Goal: Task Accomplishment & Management: Manage account settings

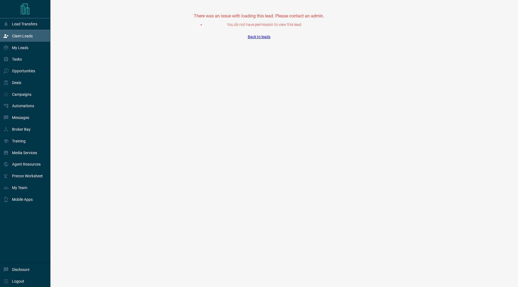
click at [6, 37] on icon at bounding box center [6, 36] width 5 height 4
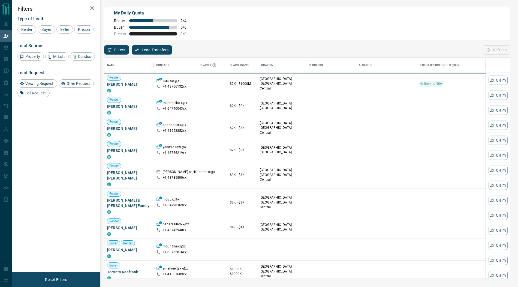
scroll to position [221, 406]
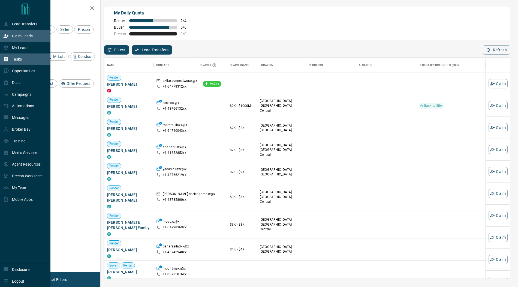
click at [17, 56] on div "Tasks" at bounding box center [12, 59] width 19 height 9
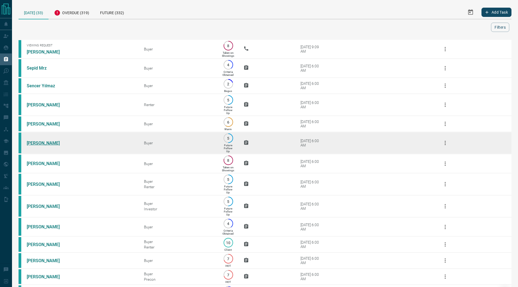
click at [38, 143] on link "[PERSON_NAME]" at bounding box center [47, 142] width 41 height 5
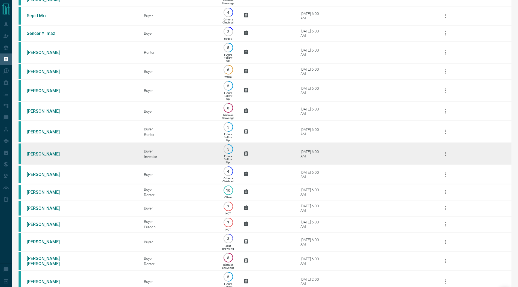
scroll to position [58, 0]
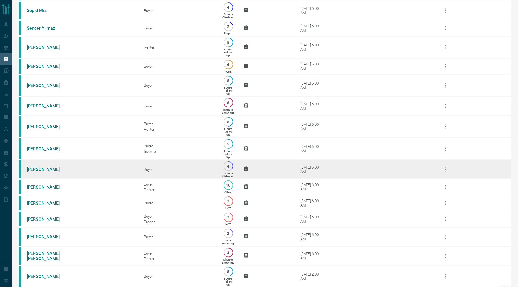
click at [40, 172] on link "[PERSON_NAME]" at bounding box center [47, 169] width 41 height 5
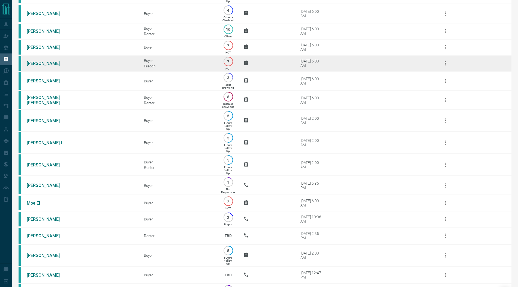
scroll to position [216, 0]
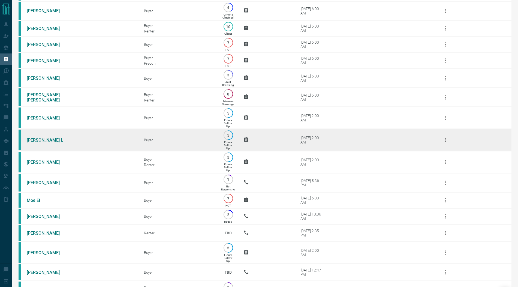
click at [32, 143] on link "[PERSON_NAME] L" at bounding box center [47, 139] width 41 height 5
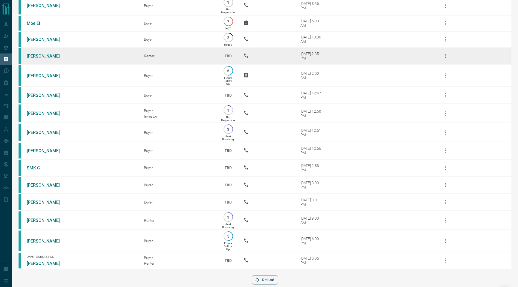
scroll to position [412, 0]
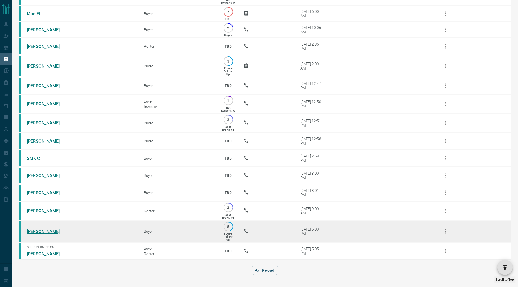
click at [41, 231] on link "[PERSON_NAME]" at bounding box center [47, 231] width 41 height 5
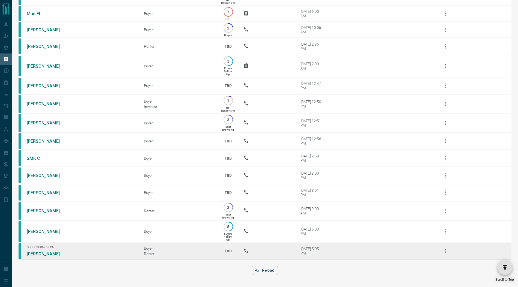
click at [47, 256] on link "[PERSON_NAME]" at bounding box center [47, 253] width 41 height 5
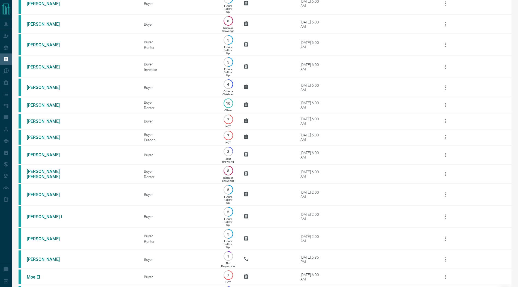
scroll to position [0, 0]
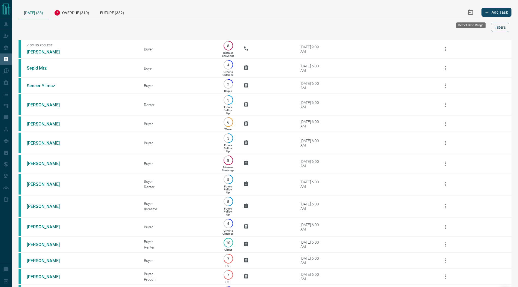
click at [473, 11] on icon "Select Date Range" at bounding box center [470, 11] width 5 height 5
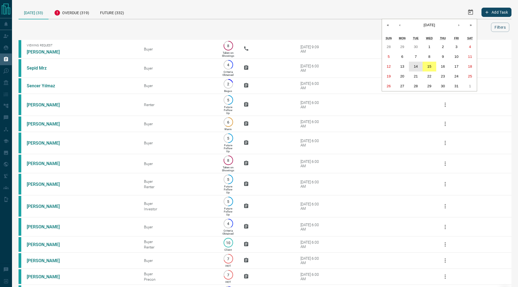
click at [418, 67] on button "14" at bounding box center [416, 67] width 14 height 10
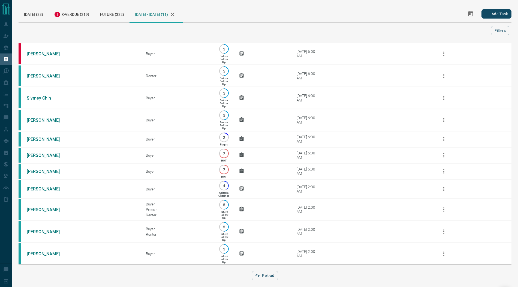
click at [472, 16] on icon "Select Date Range" at bounding box center [470, 14] width 7 height 7
click at [467, 48] on button "4" at bounding box center [470, 49] width 14 height 10
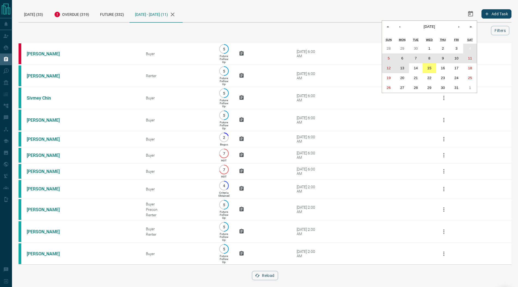
click at [402, 68] on abbr "13" at bounding box center [402, 68] width 4 height 4
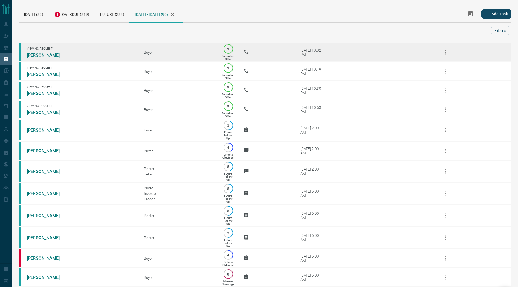
click at [38, 56] on link "[PERSON_NAME]" at bounding box center [47, 55] width 41 height 5
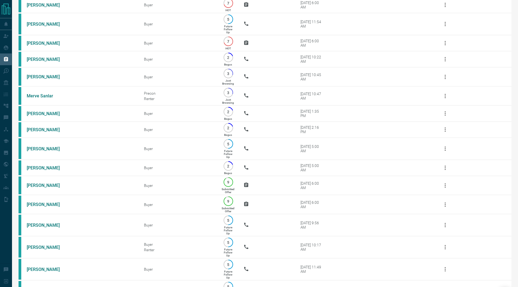
scroll to position [879, 0]
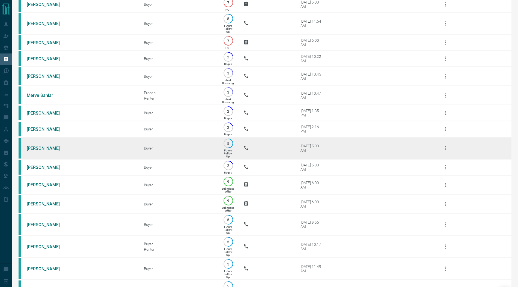
click at [40, 151] on link "[PERSON_NAME]" at bounding box center [47, 148] width 41 height 5
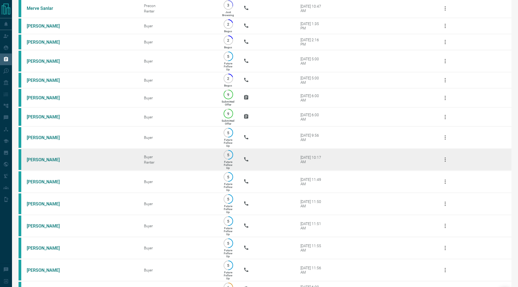
scroll to position [969, 0]
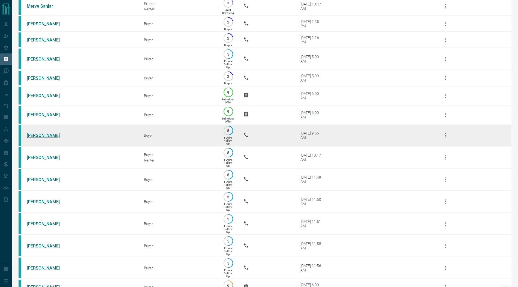
click at [48, 138] on link "[PERSON_NAME]" at bounding box center [47, 135] width 41 height 5
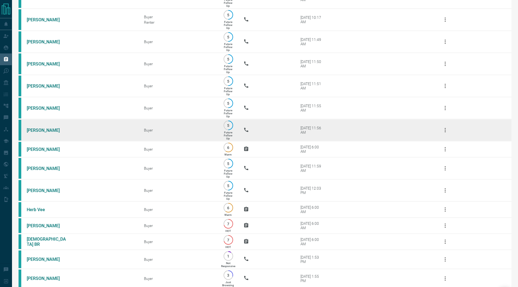
scroll to position [1108, 0]
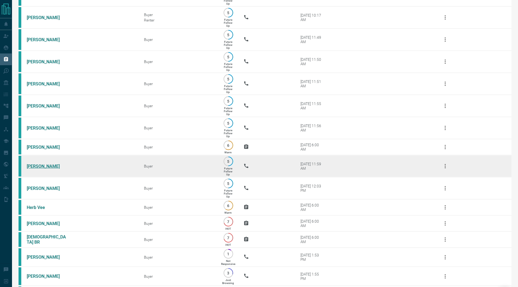
click at [42, 169] on link "[PERSON_NAME]" at bounding box center [47, 166] width 41 height 5
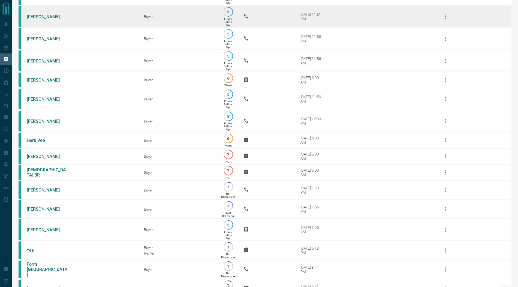
scroll to position [1183, 0]
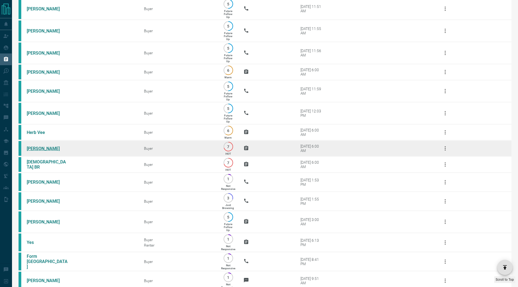
click at [47, 151] on link "[PERSON_NAME]" at bounding box center [47, 148] width 41 height 5
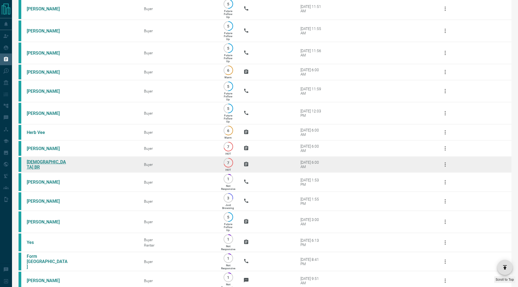
click at [44, 170] on link "[DEMOGRAPHIC_DATA] BR" at bounding box center [47, 164] width 41 height 10
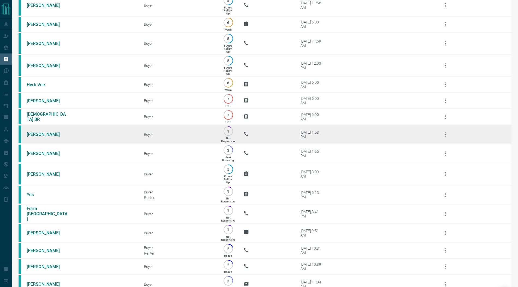
scroll to position [1234, 0]
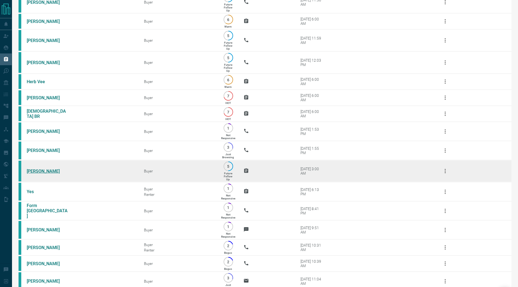
click at [43, 174] on link "[PERSON_NAME]" at bounding box center [47, 171] width 41 height 5
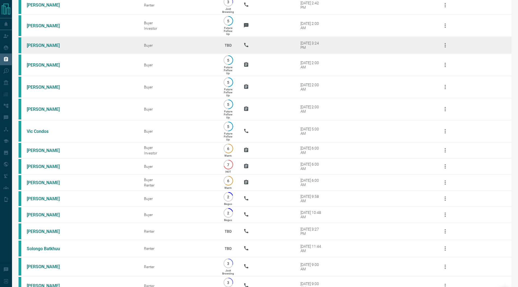
scroll to position [1569, 0]
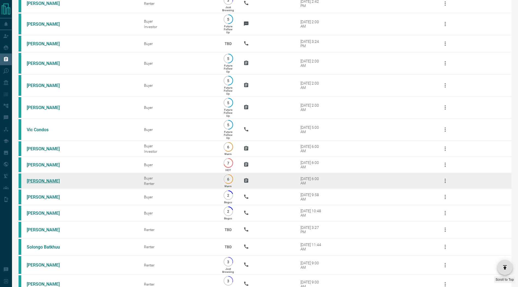
click at [41, 184] on link "[PERSON_NAME]" at bounding box center [47, 180] width 41 height 5
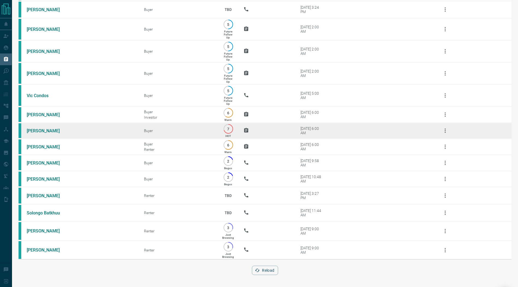
scroll to position [1637, 0]
